Goal: Information Seeking & Learning: Find specific fact

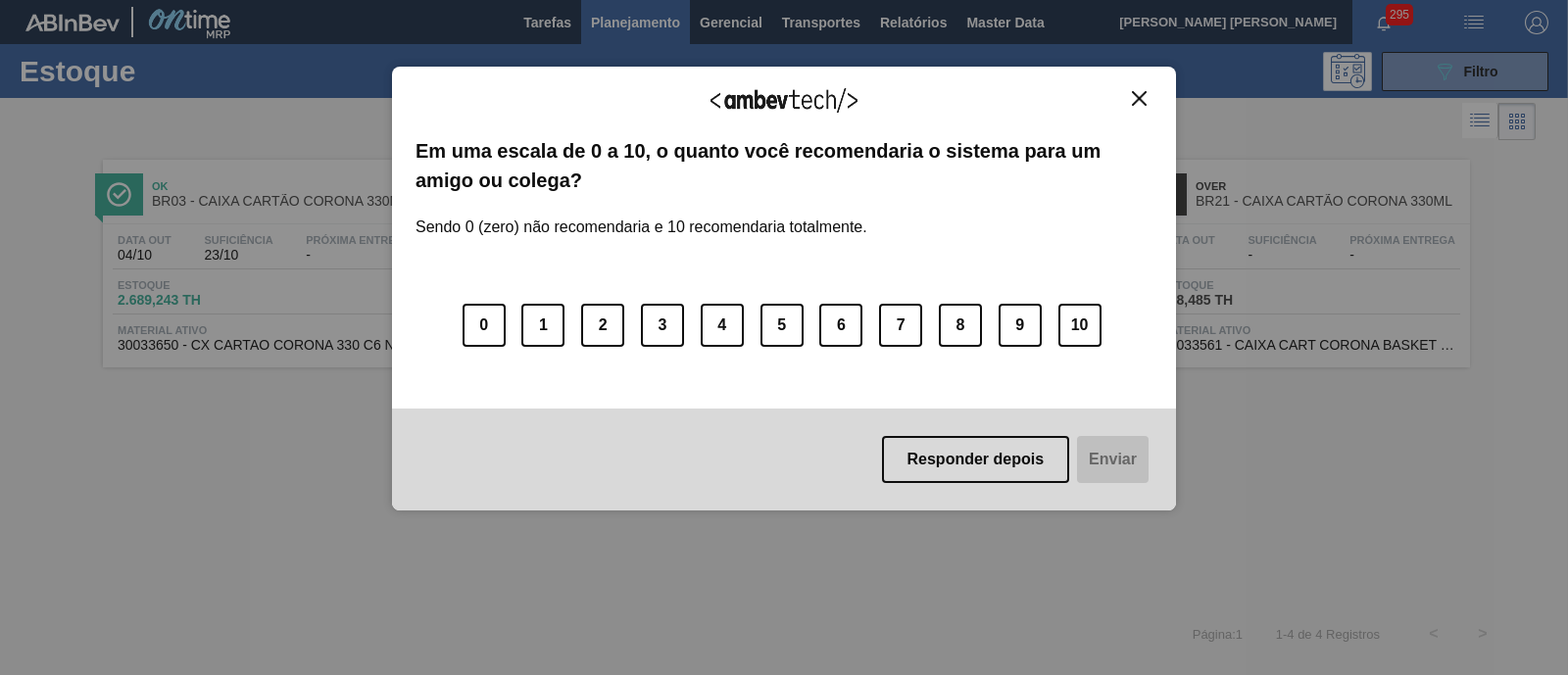
scroll to position [122, 0]
click at [1132, 95] on img "Close" at bounding box center [1138, 98] width 15 height 15
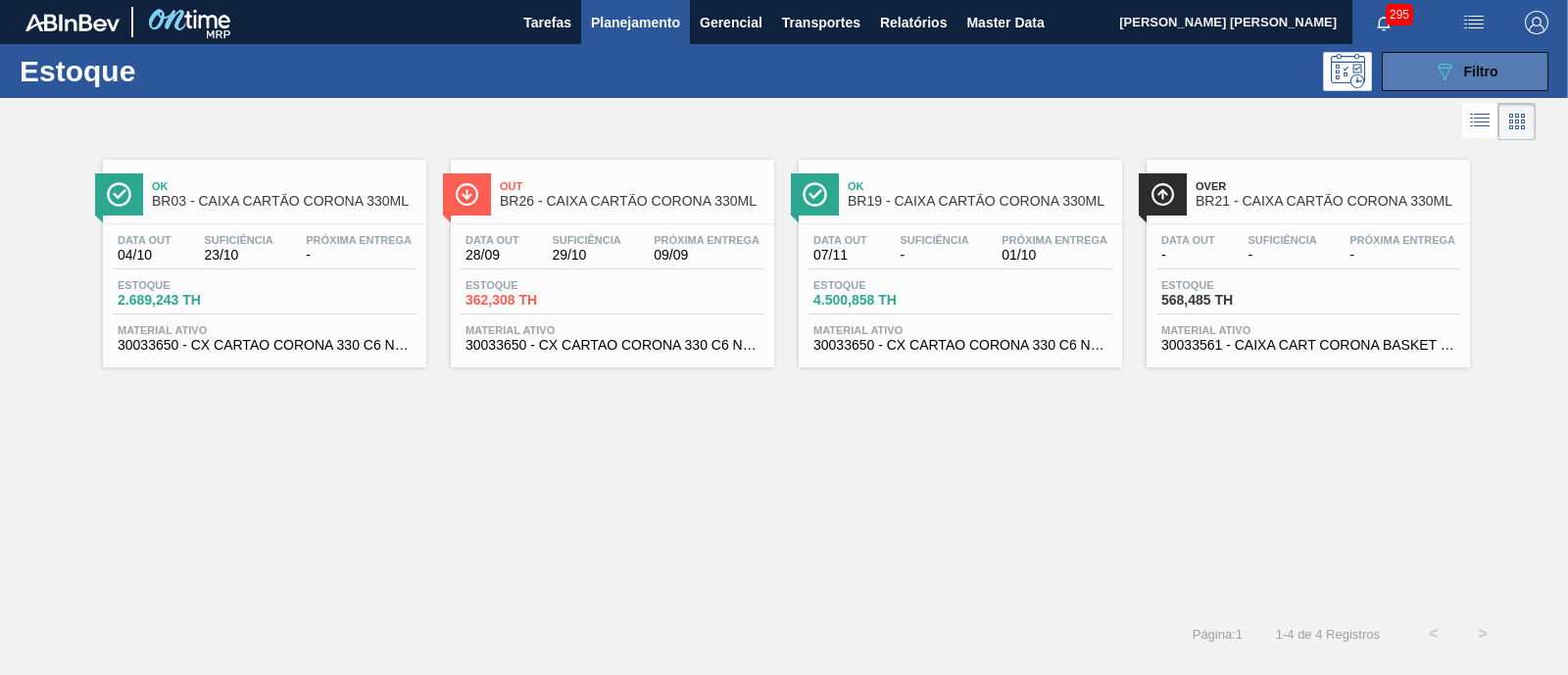
click at [1474, 70] on span "Filtro" at bounding box center [1481, 72] width 34 height 16
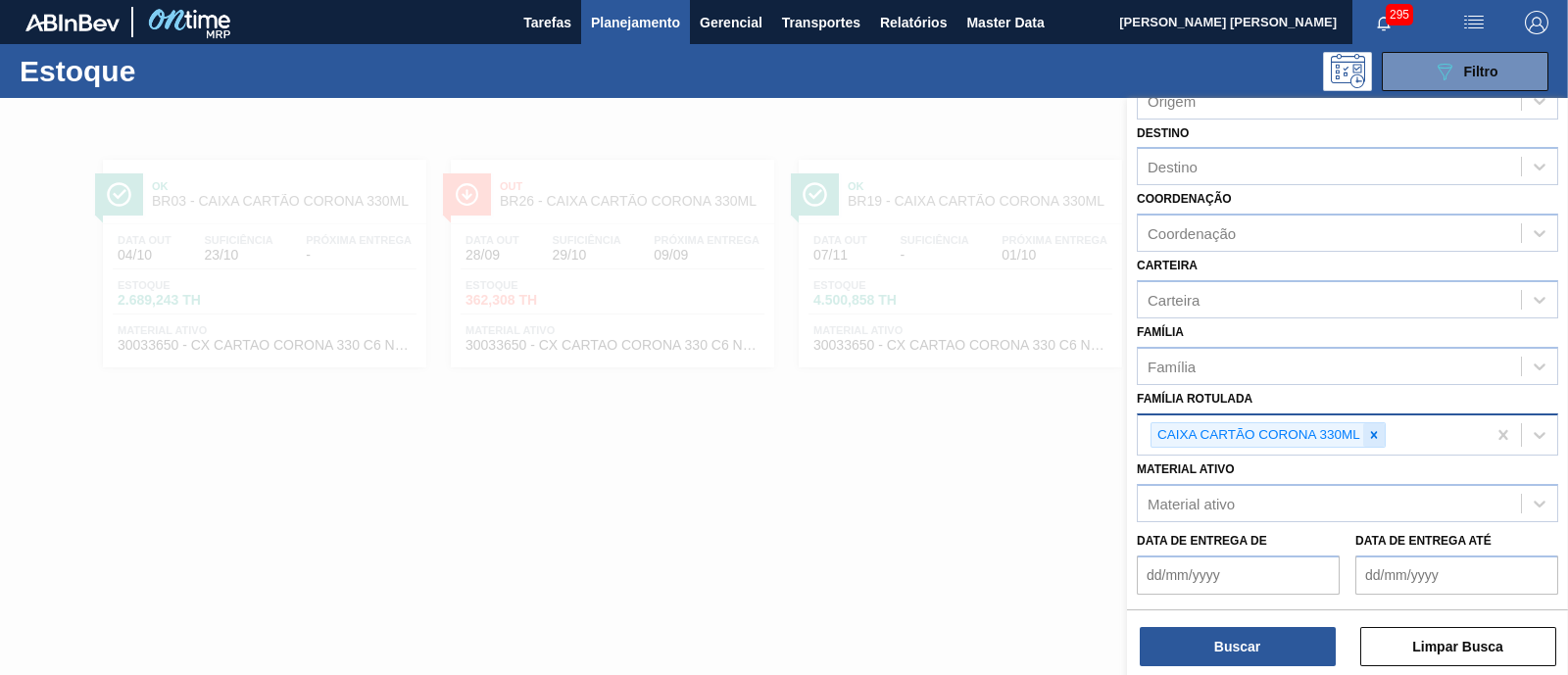
click at [1368, 429] on icon at bounding box center [1374, 435] width 14 height 14
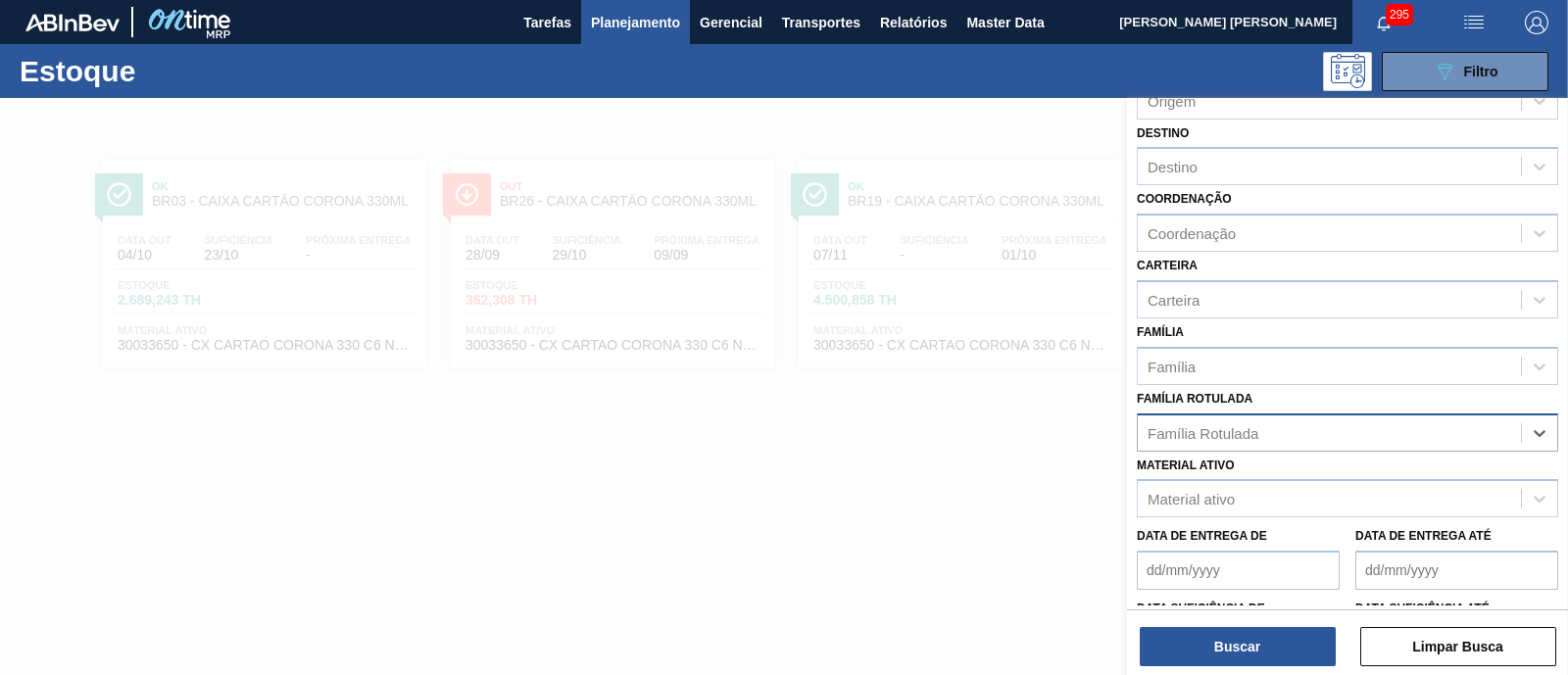
click at [1367, 428] on div "Família Rotulada" at bounding box center [1329, 432] width 383 height 28
type Rotulada "bud 1"
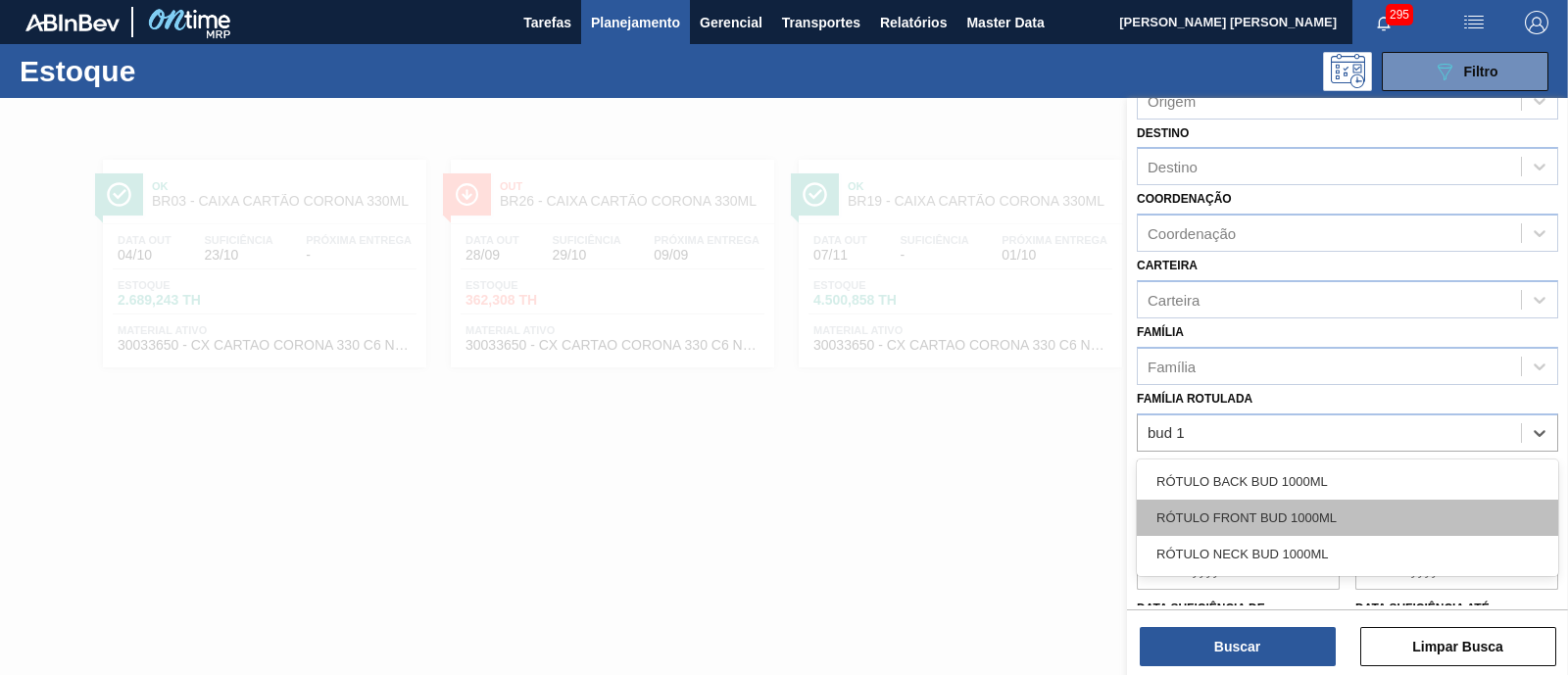
click at [1338, 511] on div "RÓTULO FRONT BUD 1000ML" at bounding box center [1347, 517] width 422 height 36
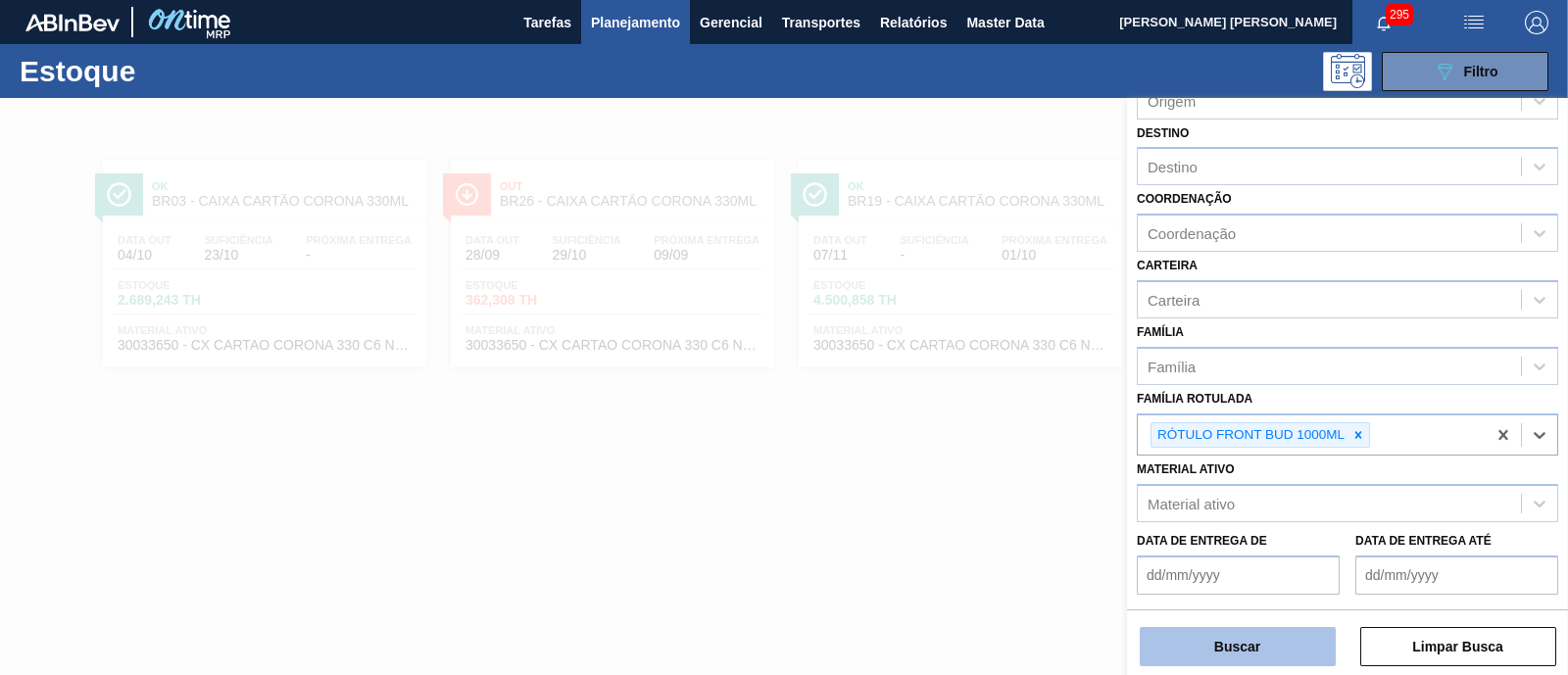
click at [1246, 627] on button "Buscar" at bounding box center [1237, 647] width 196 height 39
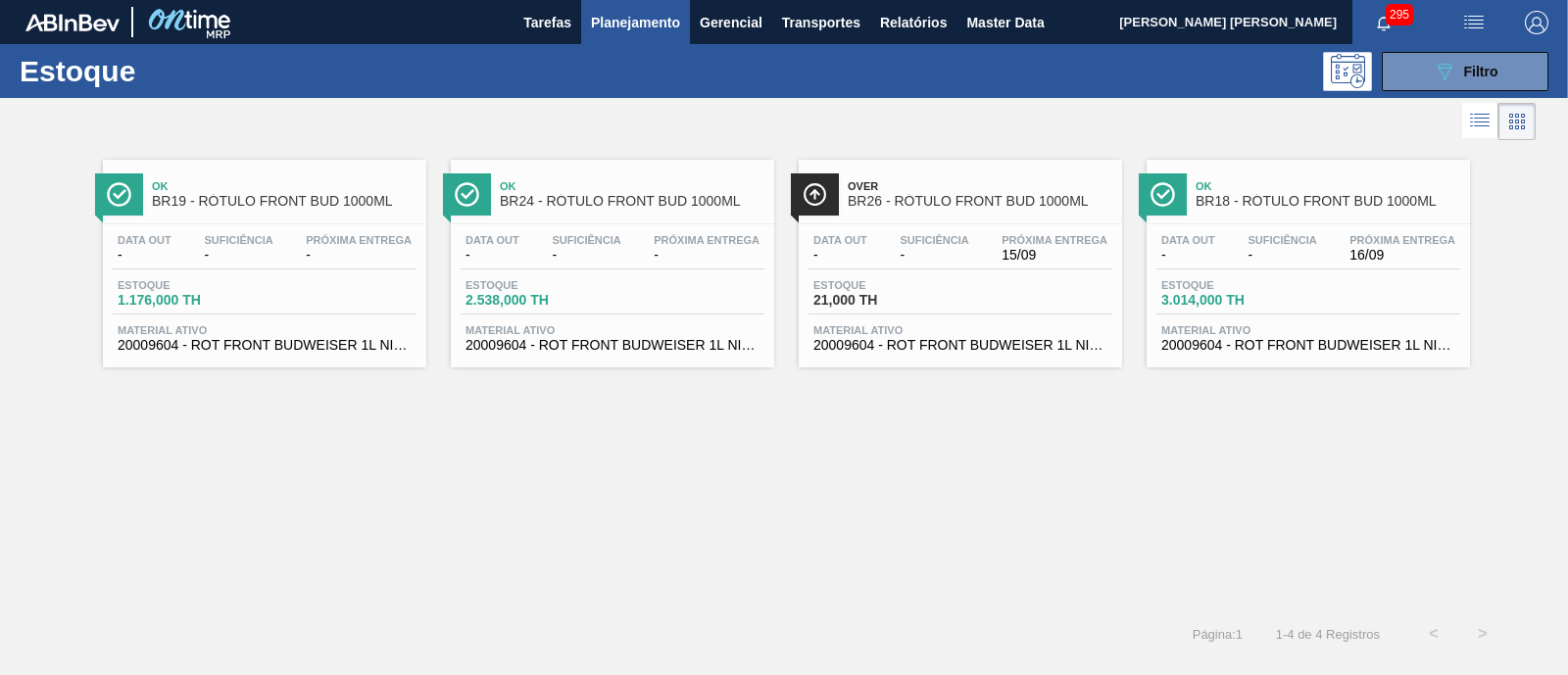
drag, startPoint x: 1446, startPoint y: 61, endPoint x: 1423, endPoint y: 103, distance: 47.9
click at [1446, 61] on icon "089F7B8B-B2A5-4AFE-B5C0-19BA573D28AC" at bounding box center [1444, 72] width 24 height 24
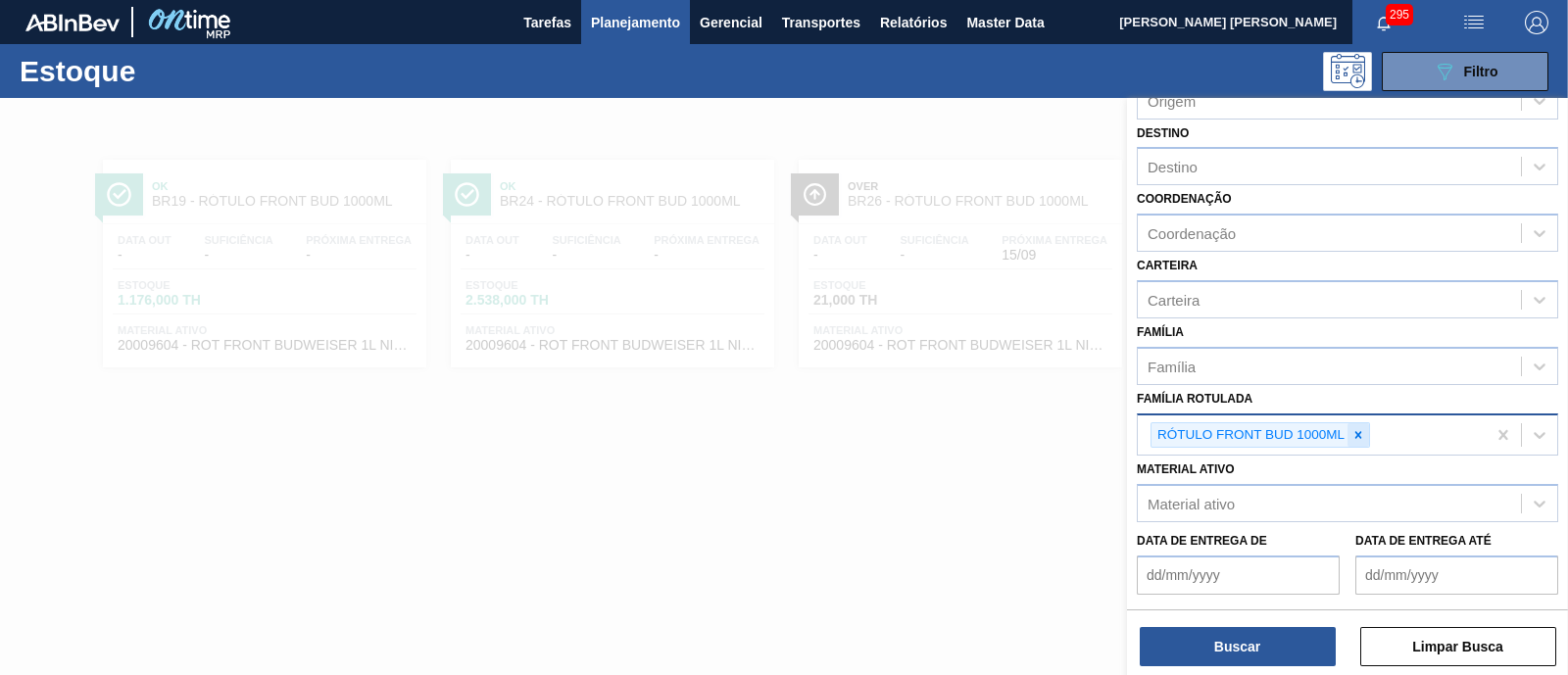
click at [1361, 428] on icon at bounding box center [1359, 435] width 14 height 14
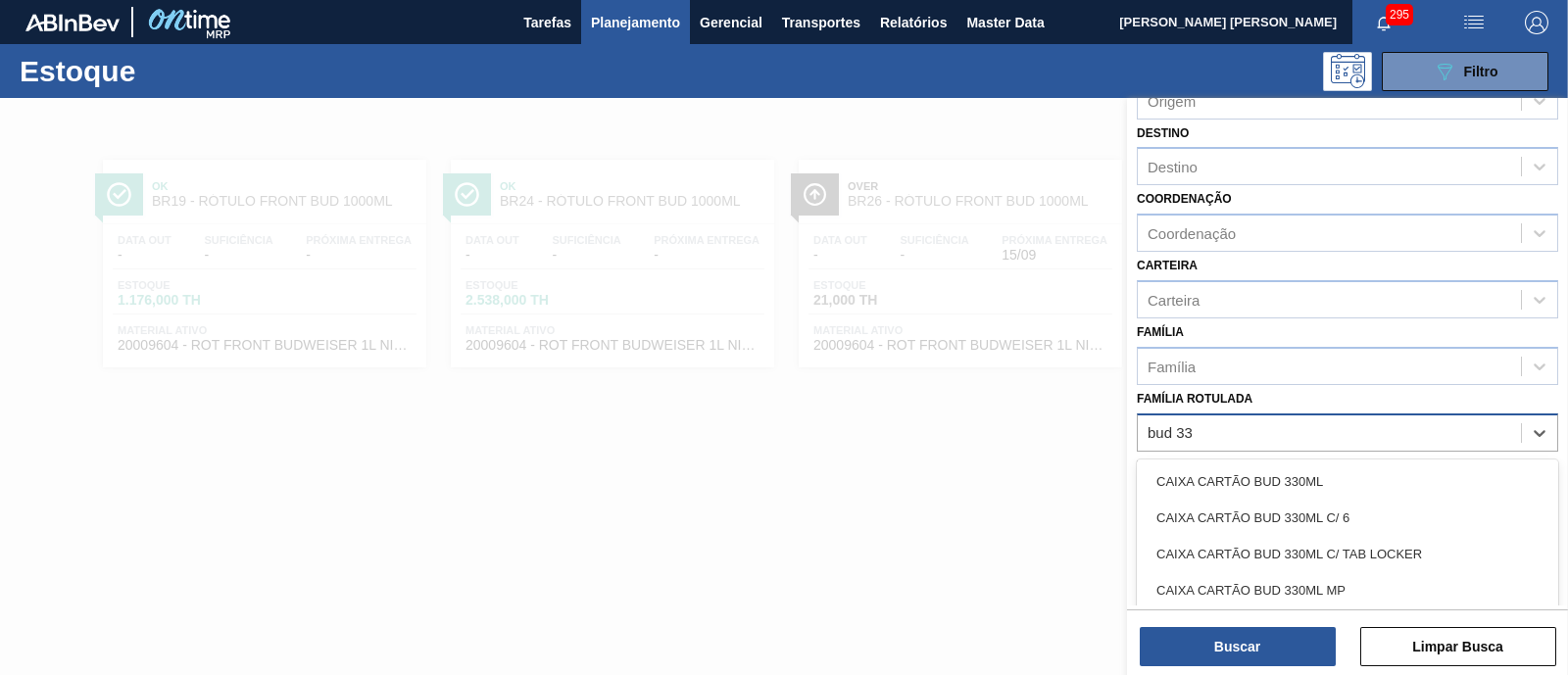
type Rotulada "bud 330"
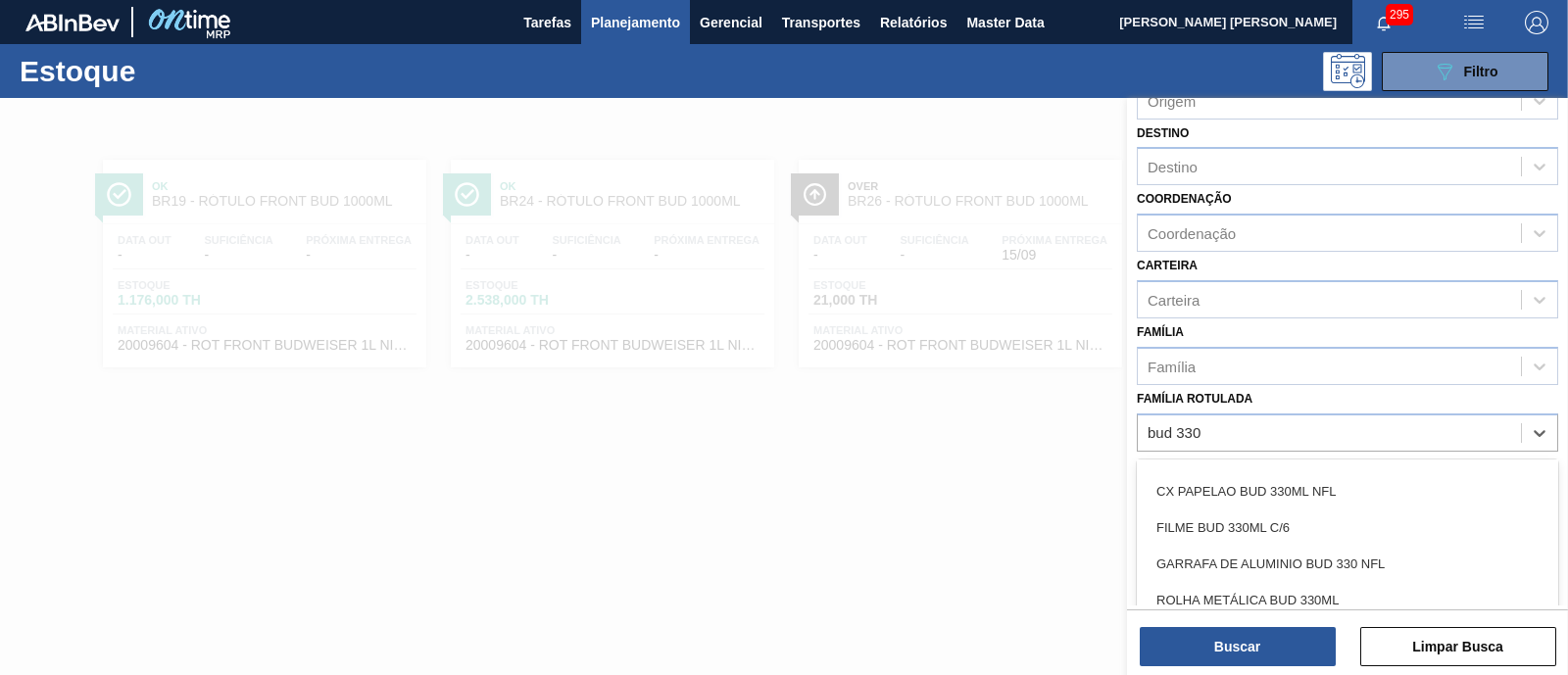
scroll to position [338, 0]
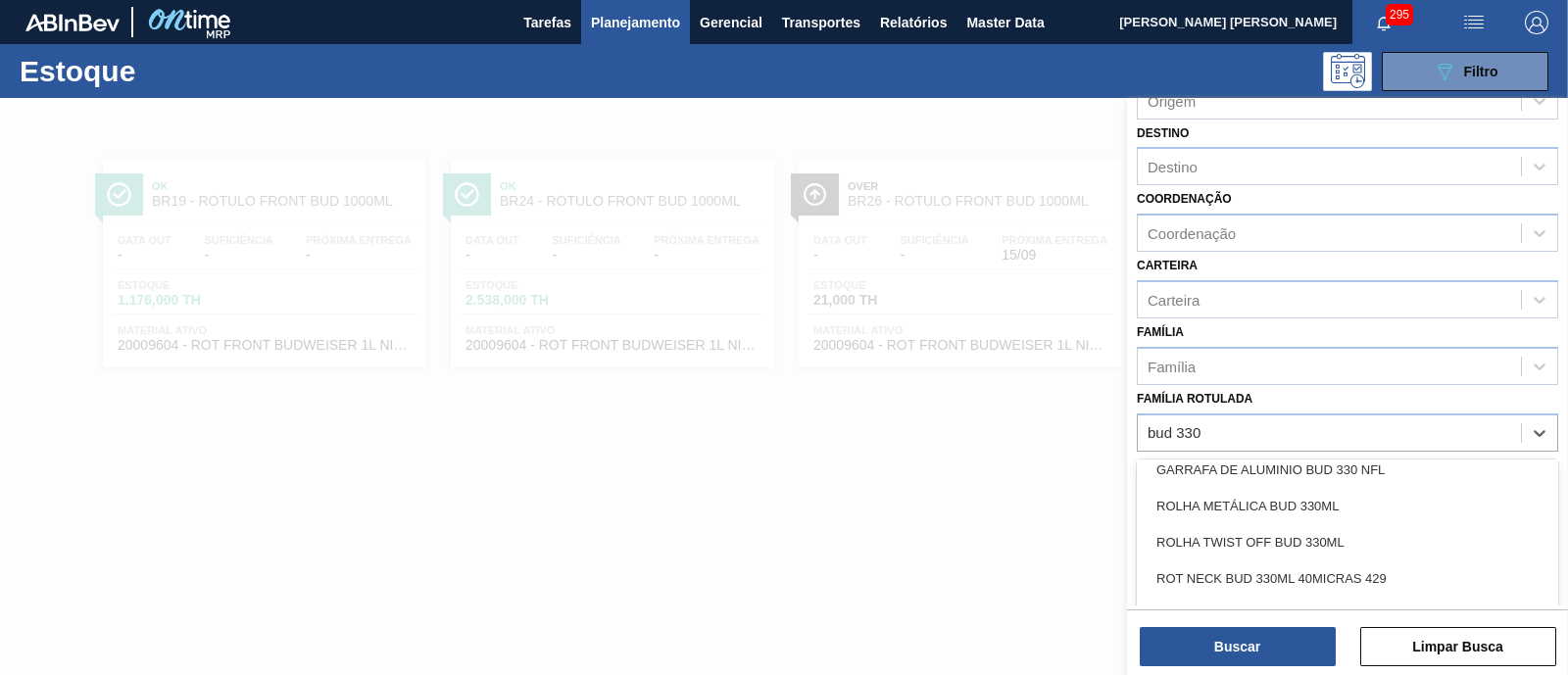
click at [1352, 601] on div "RÓTULO BACK BUD 330ML MP" at bounding box center [1347, 614] width 422 height 36
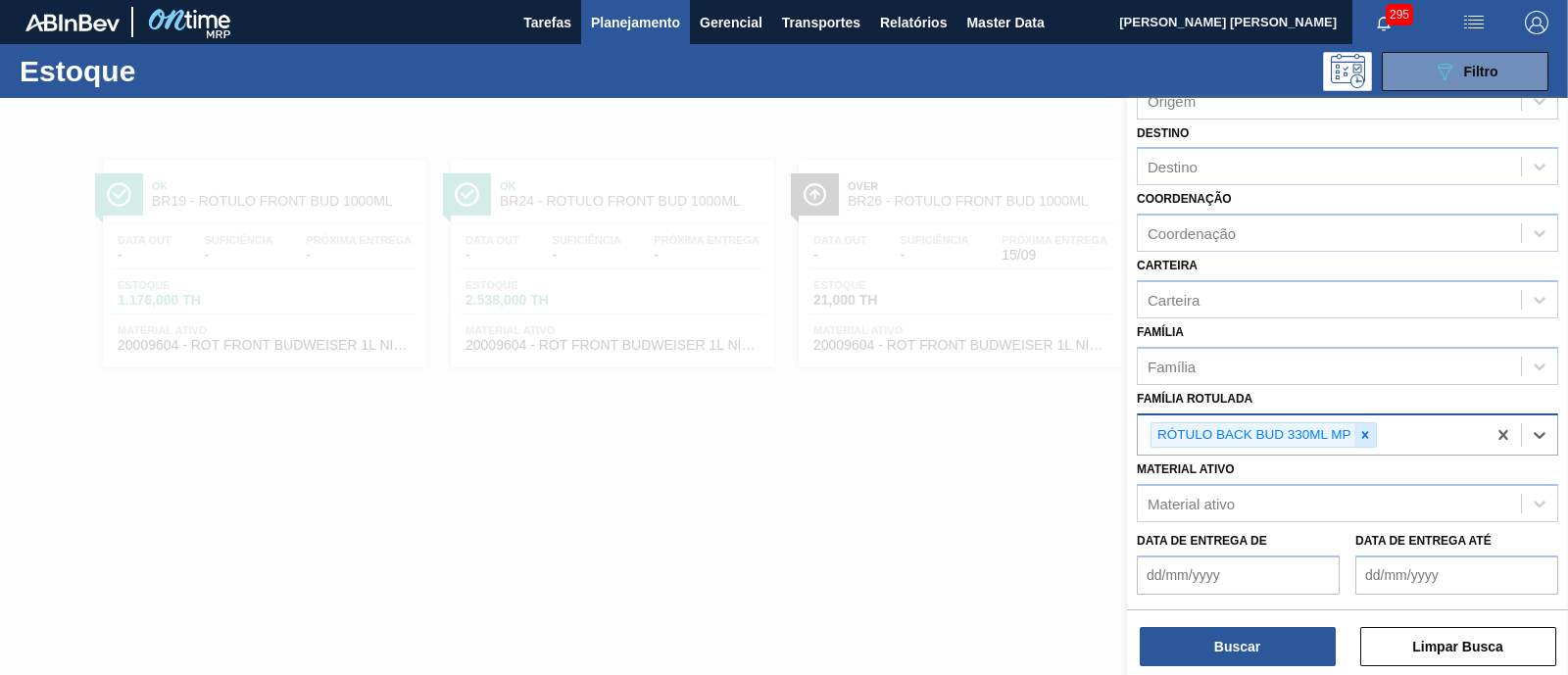
click at [1367, 435] on icon at bounding box center [1365, 435] width 14 height 14
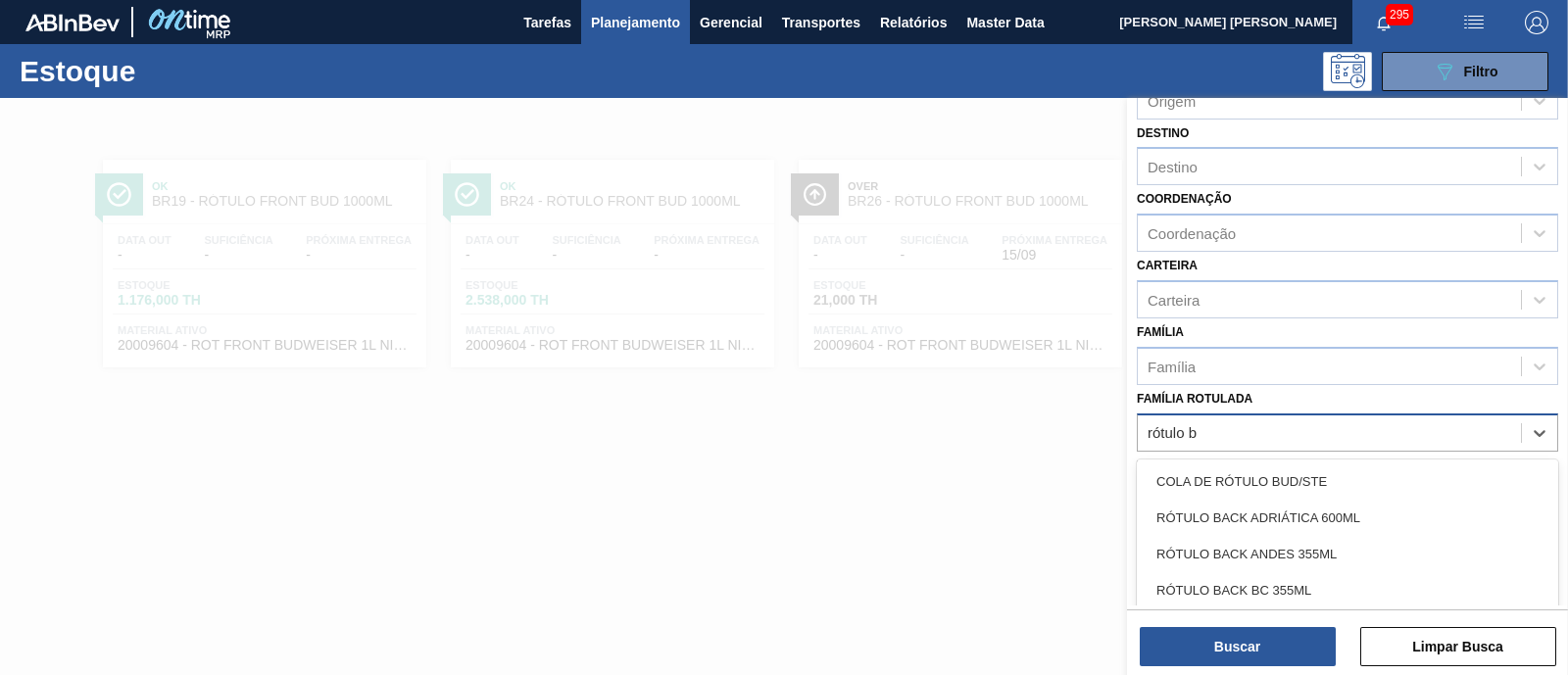
type Rotulada "rótulo bu"
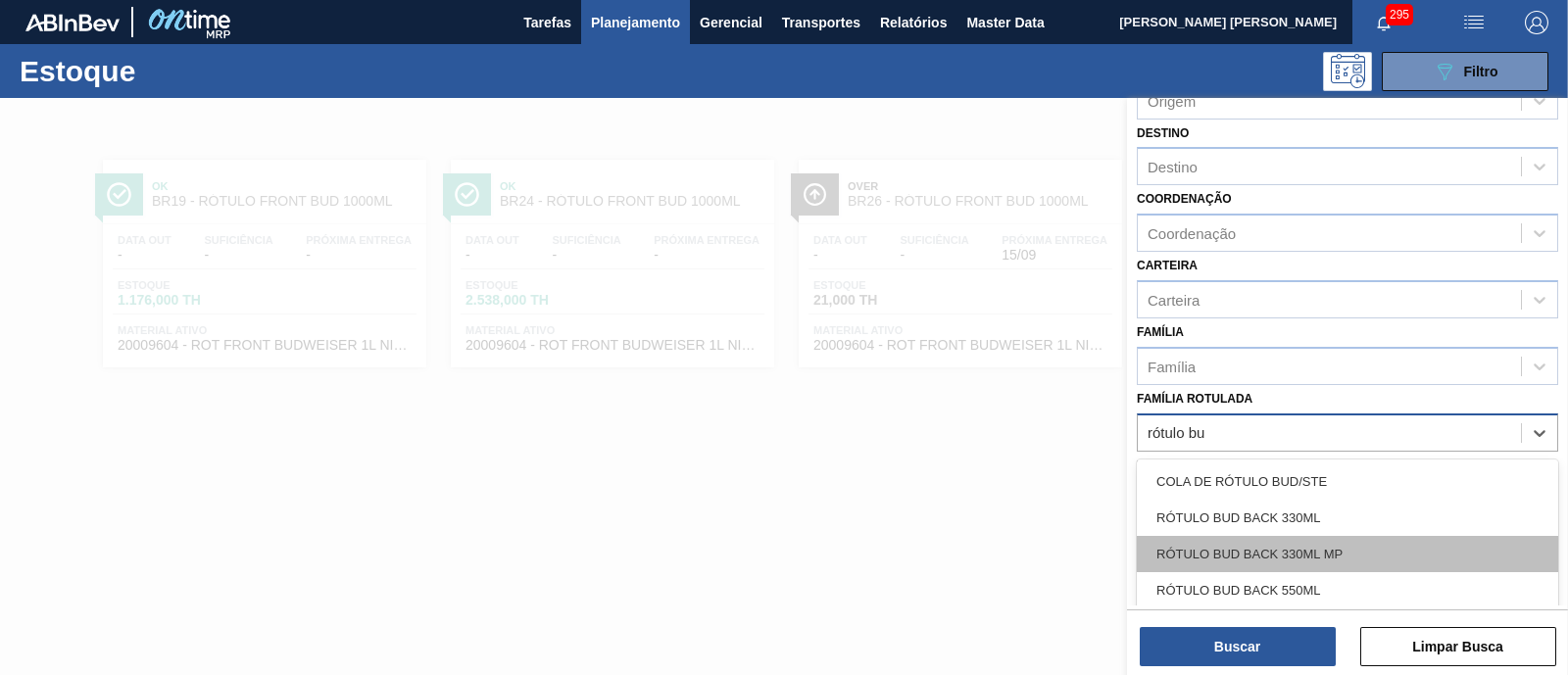
scroll to position [121, 0]
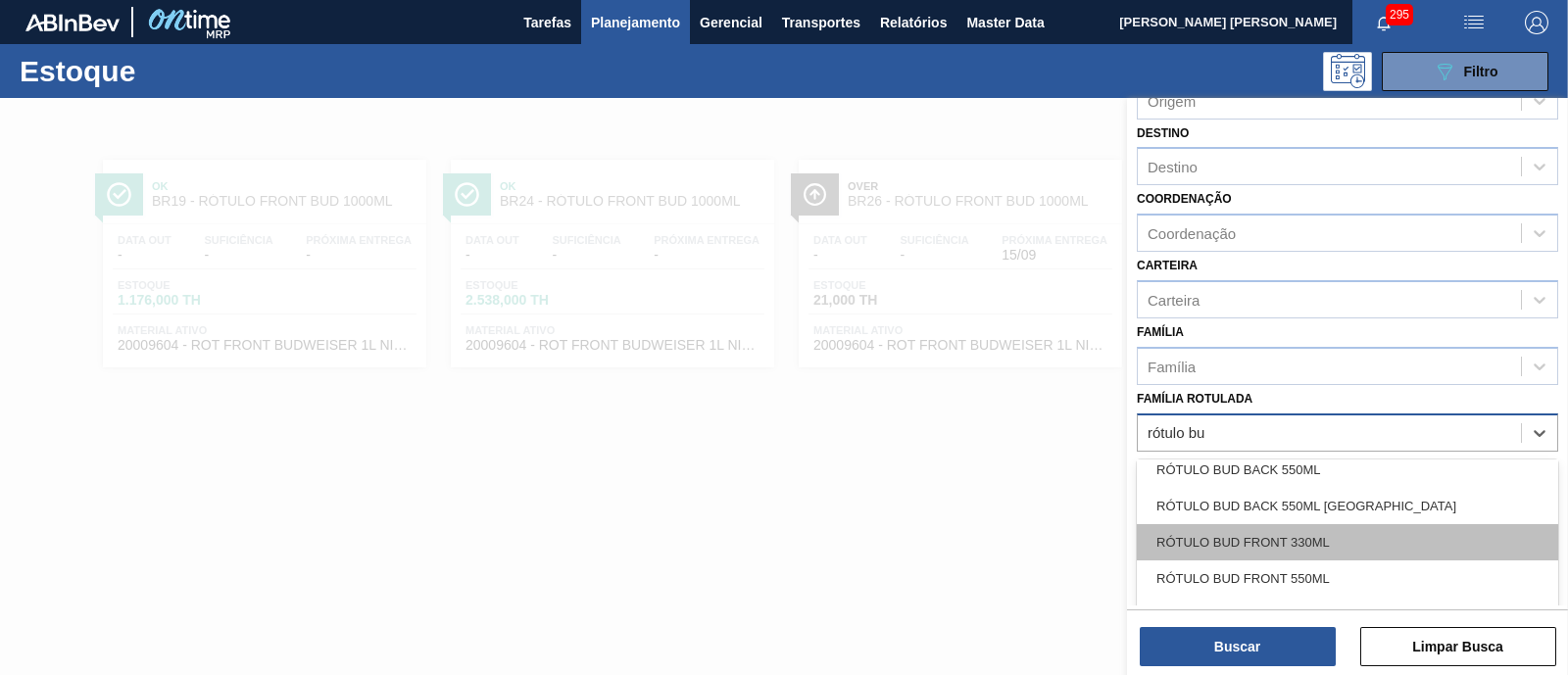
click at [1354, 532] on div "RÓTULO BUD FRONT 330ML" at bounding box center [1347, 541] width 422 height 36
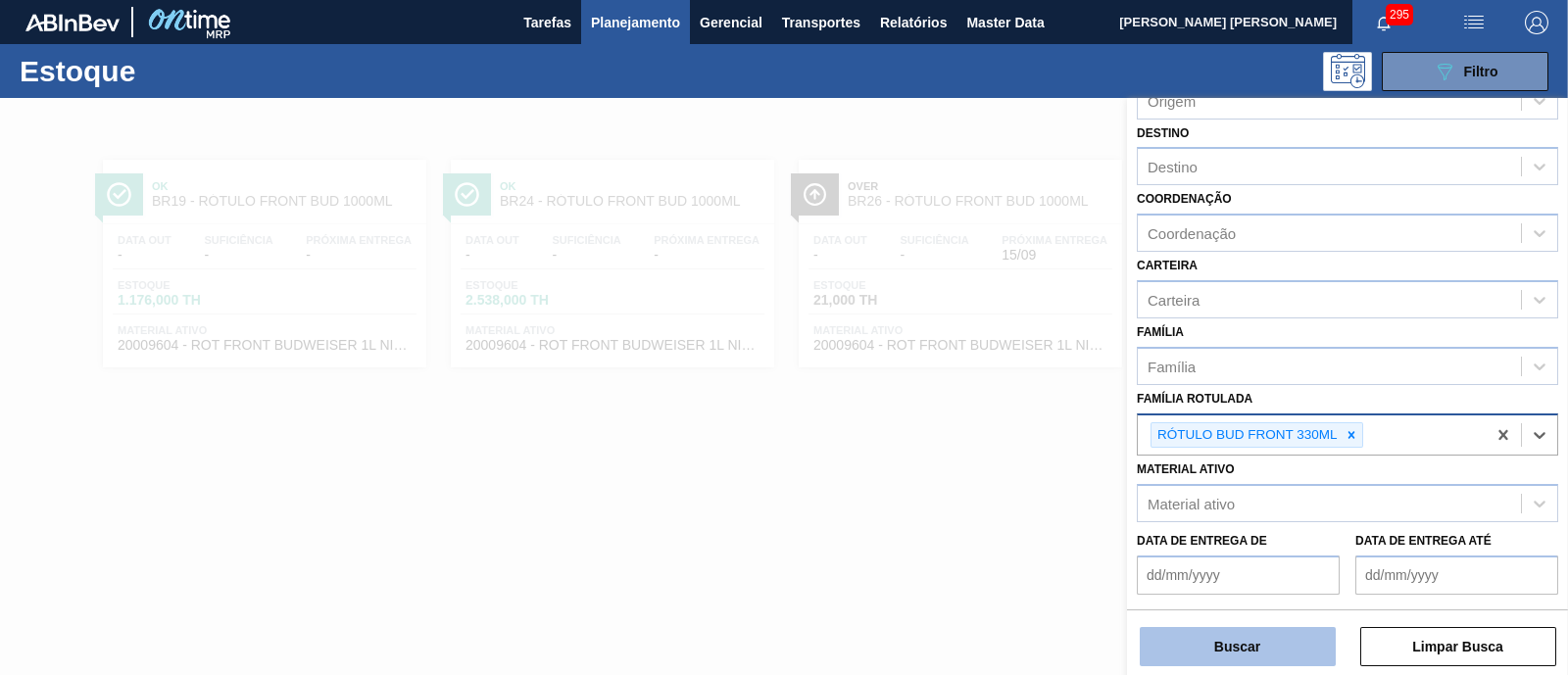
click at [1297, 629] on button "Buscar" at bounding box center [1237, 647] width 196 height 39
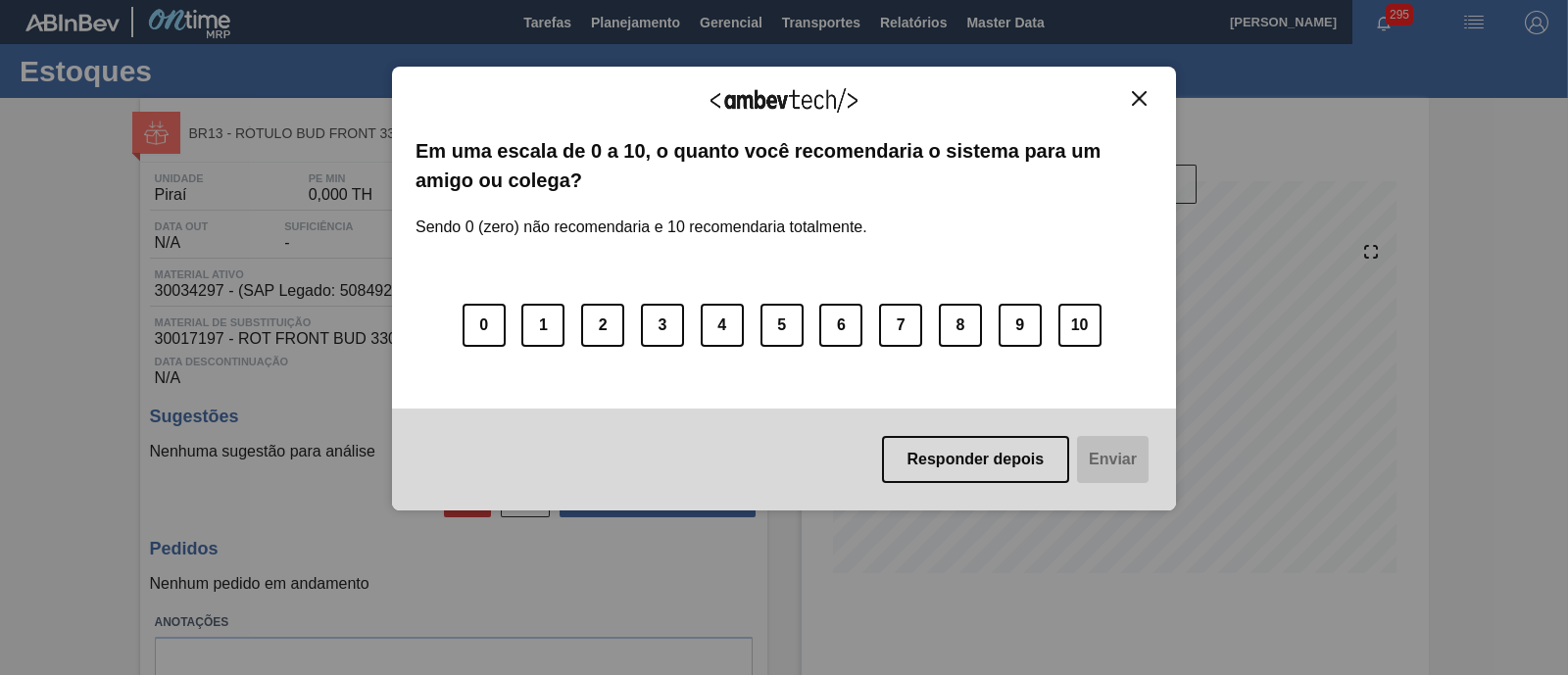
click at [1134, 95] on img "Close" at bounding box center [1138, 98] width 15 height 15
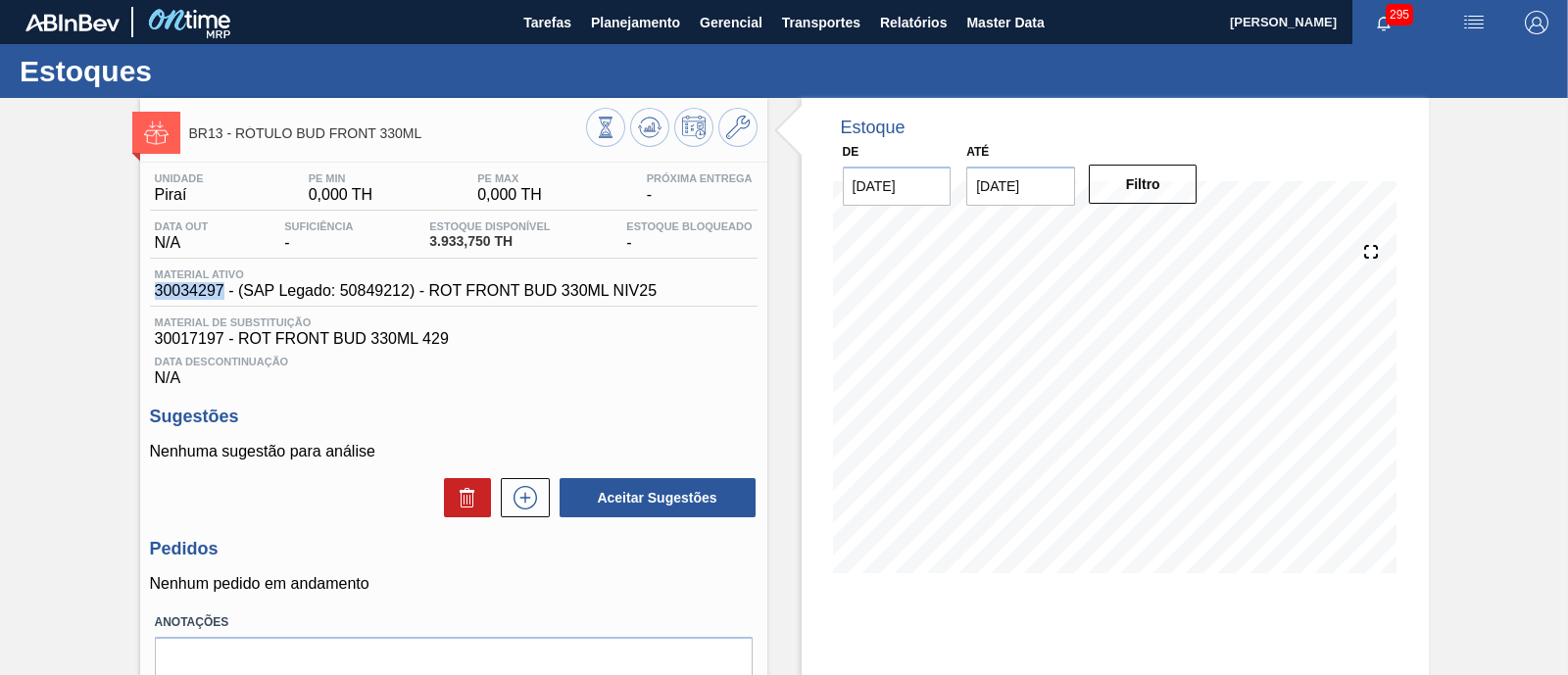
drag, startPoint x: 145, startPoint y: 293, endPoint x: 219, endPoint y: 290, distance: 74.1
click at [219, 290] on div "Unidade Piraí PE MIN 0,000 TH PE MAX 0,000 TH Próxima Entrega - Data out N/A Su…" at bounding box center [454, 460] width 627 height 596
copy span "30034297"
